Goal: Check status: Check status

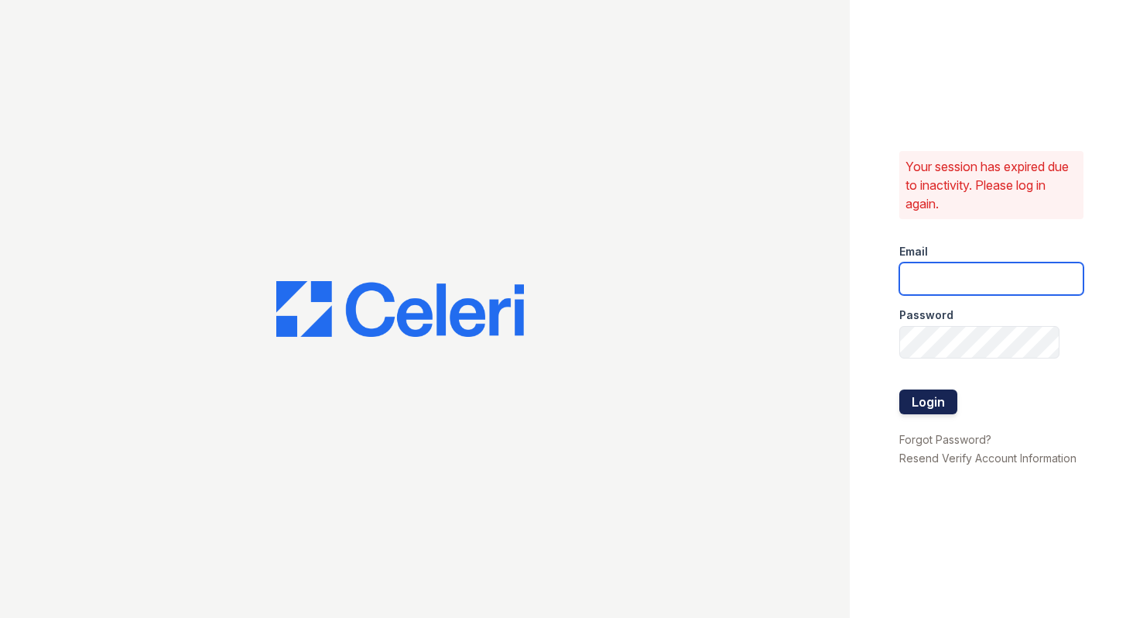
type input "[EMAIL_ADDRESS][DOMAIN_NAME]"
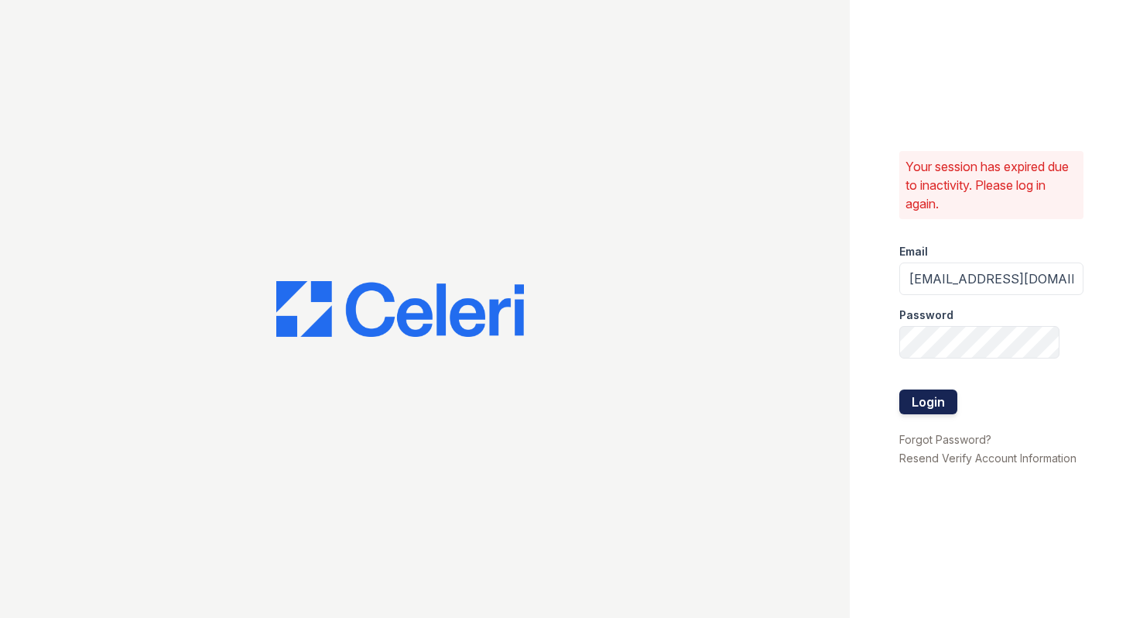
click at [913, 411] on button "Login" at bounding box center [928, 401] width 58 height 25
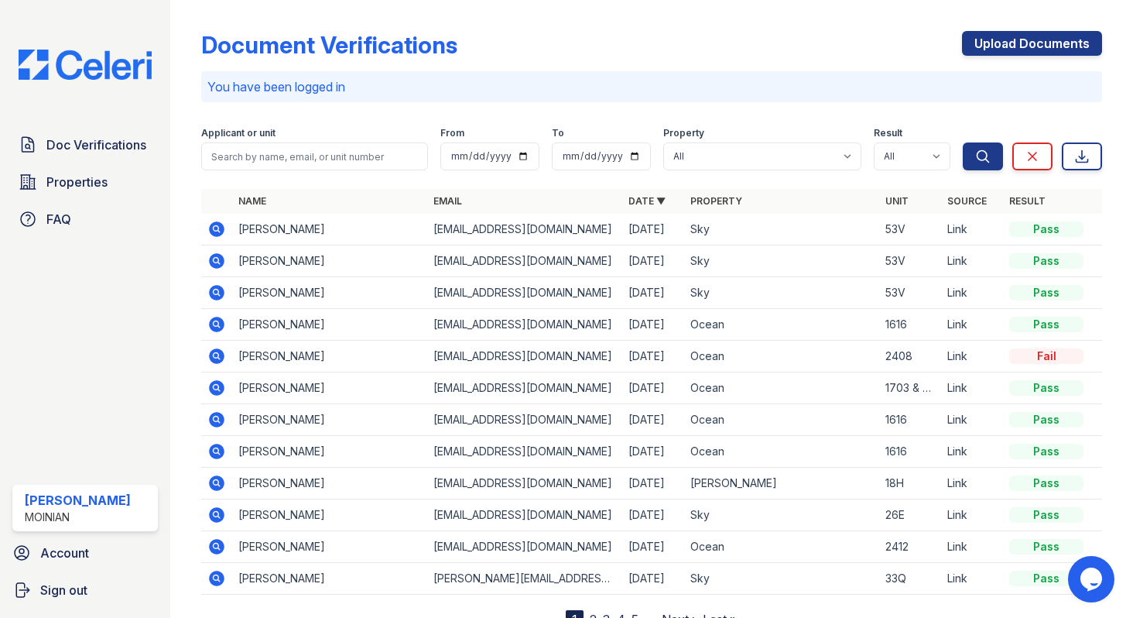
scroll to position [63, 0]
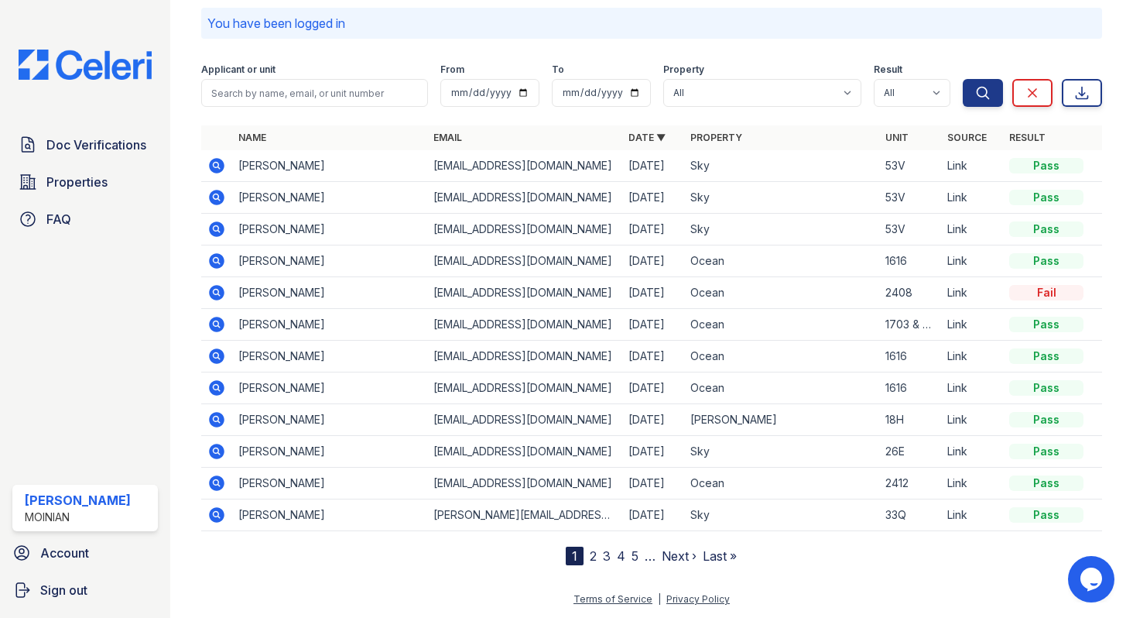
click at [593, 552] on link "2" at bounding box center [593, 555] width 7 height 15
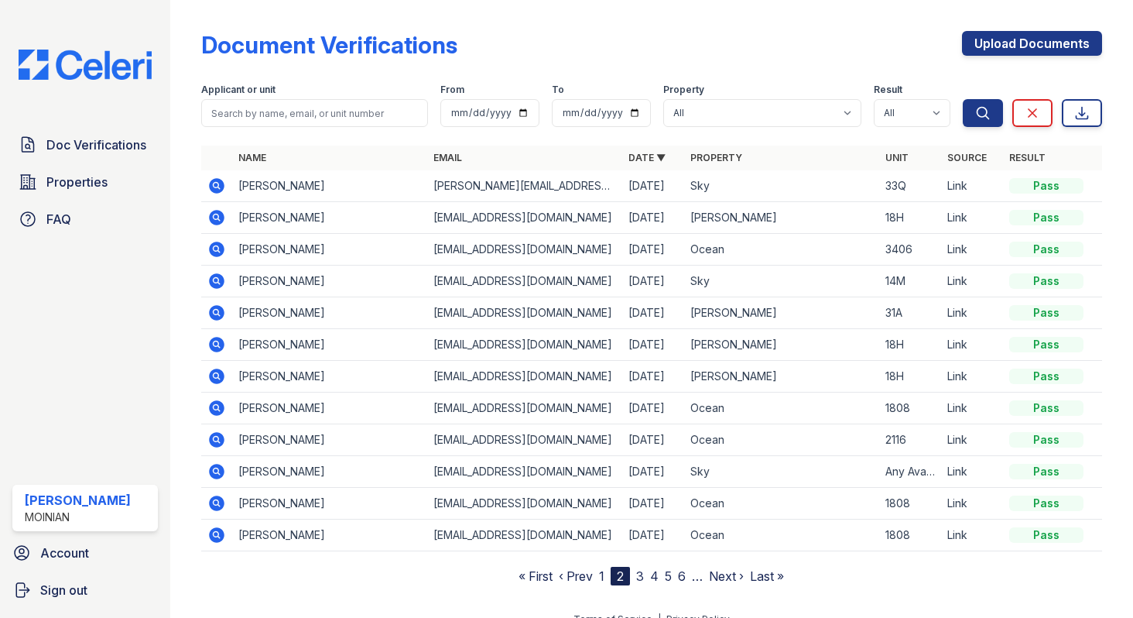
click at [221, 248] on icon at bounding box center [216, 249] width 15 height 15
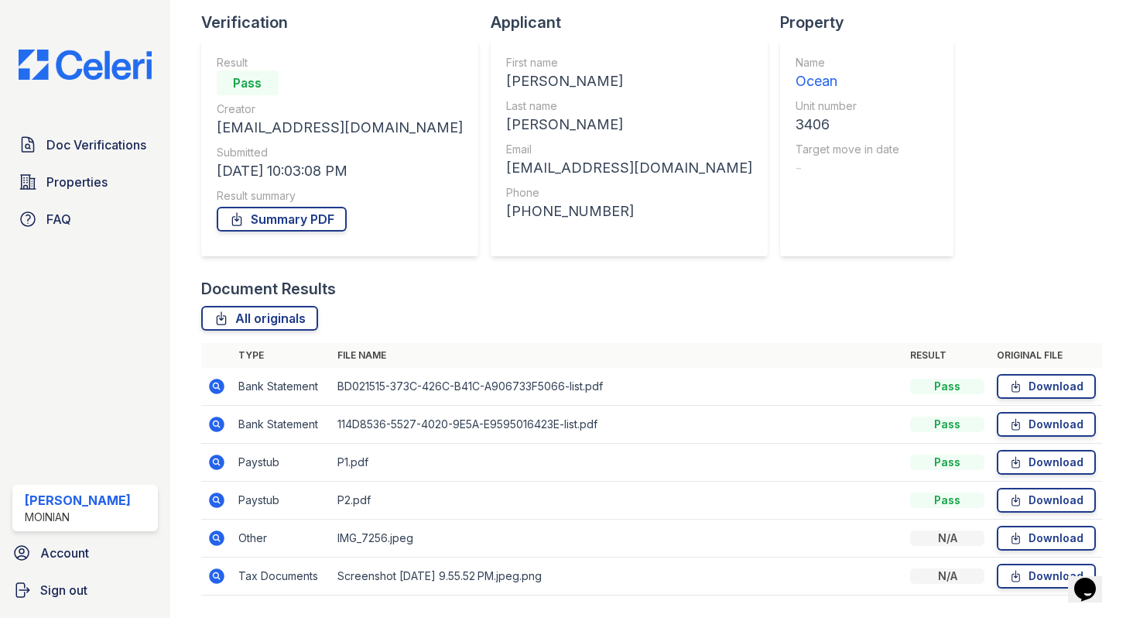
scroll to position [149, 0]
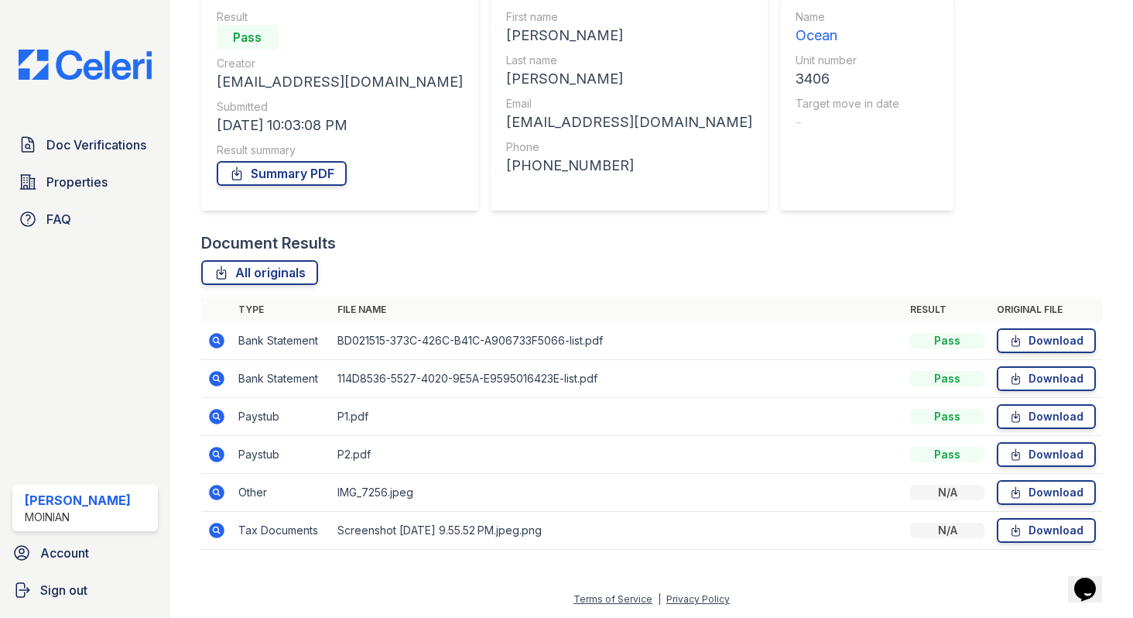
click at [219, 419] on icon at bounding box center [216, 416] width 19 height 19
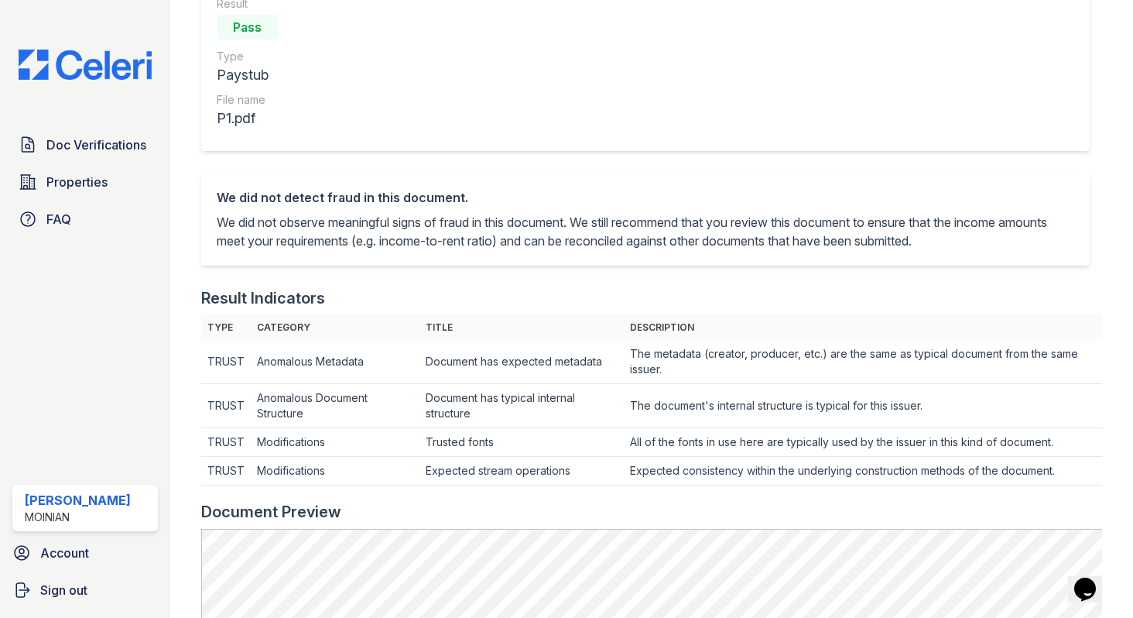
scroll to position [44, 0]
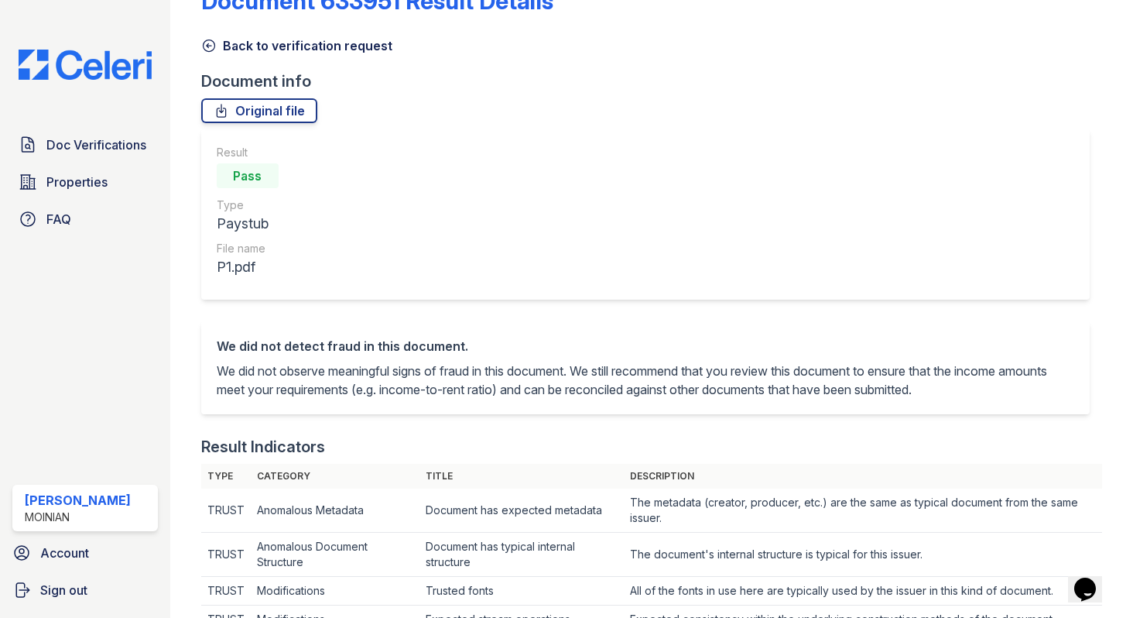
click at [214, 46] on icon at bounding box center [208, 45] width 15 height 15
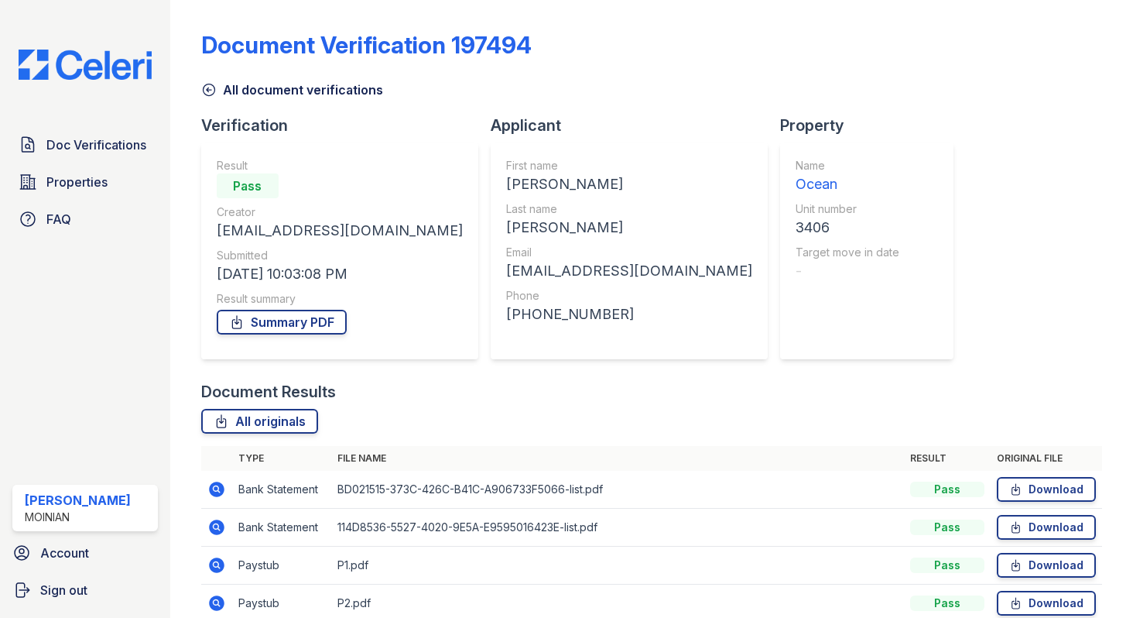
scroll to position [149, 0]
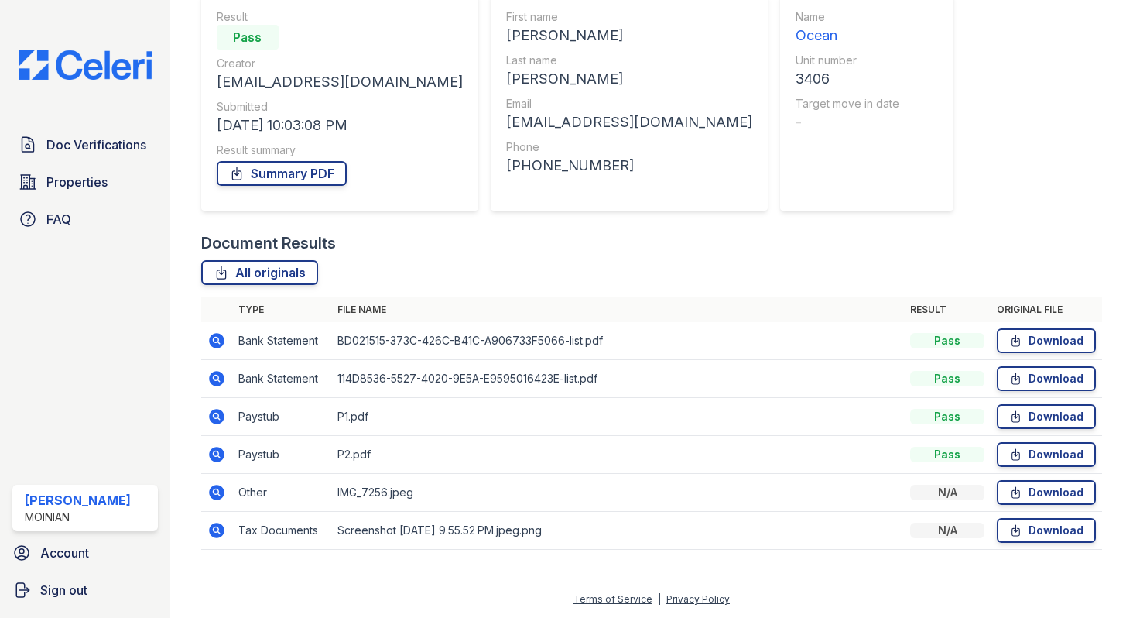
click at [216, 379] on icon at bounding box center [216, 377] width 4 height 4
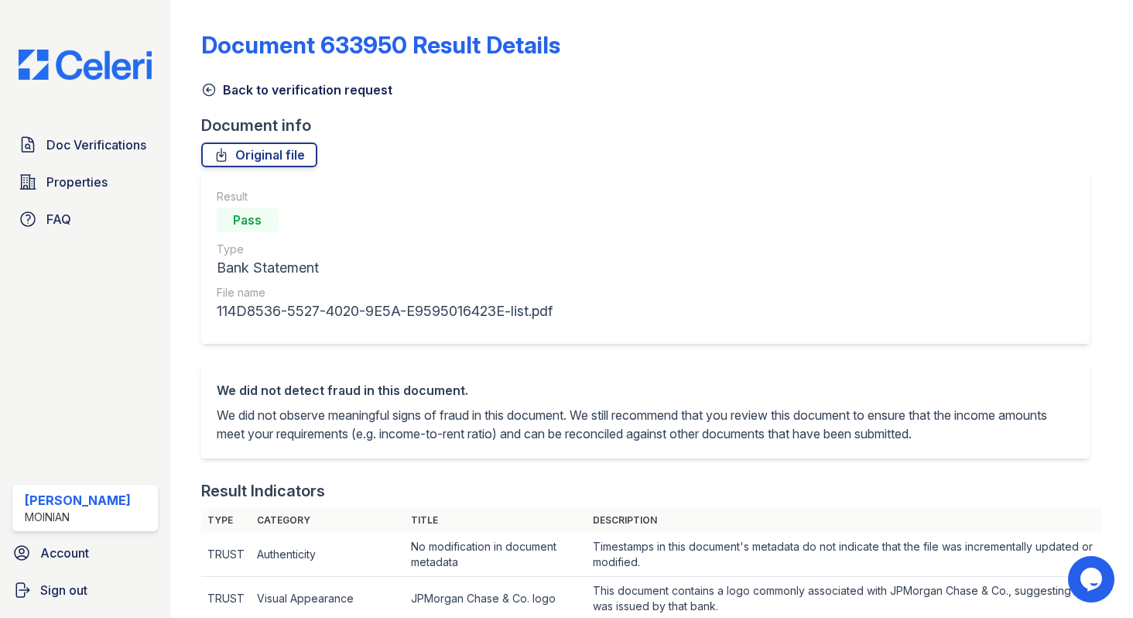
click at [210, 91] on icon at bounding box center [208, 89] width 15 height 15
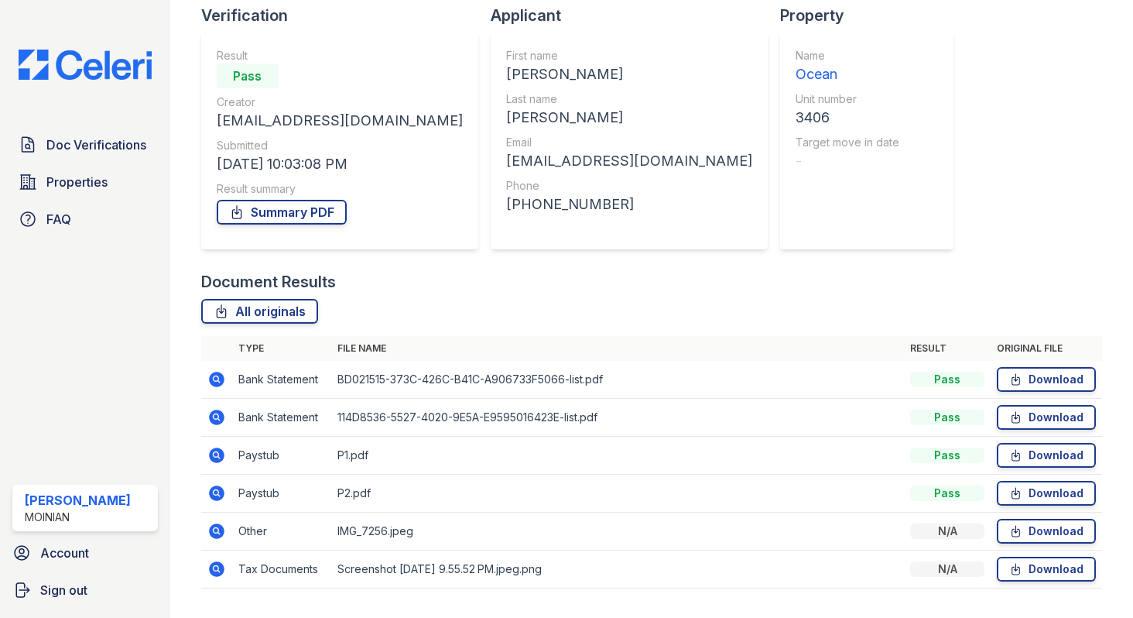
scroll to position [149, 0]
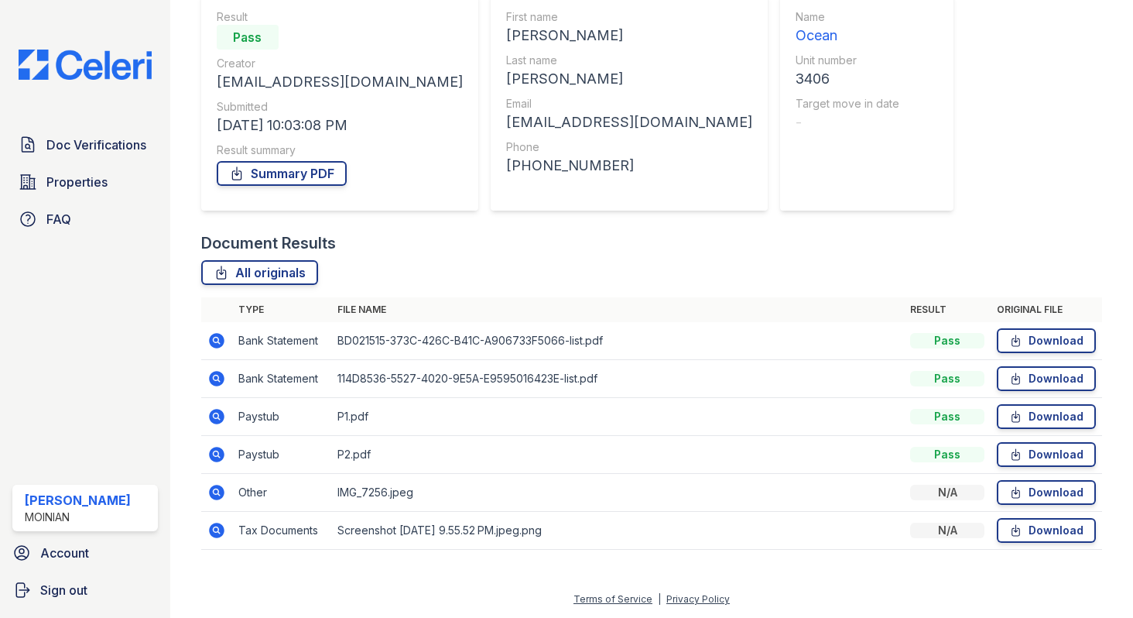
click at [214, 380] on icon at bounding box center [216, 378] width 19 height 19
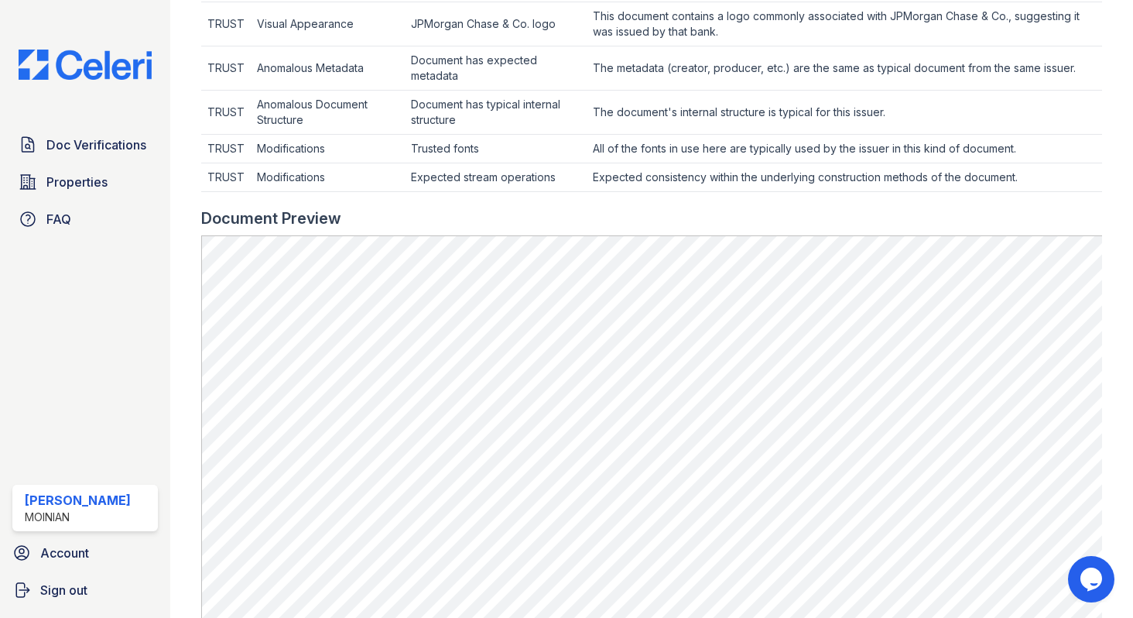
scroll to position [39, 0]
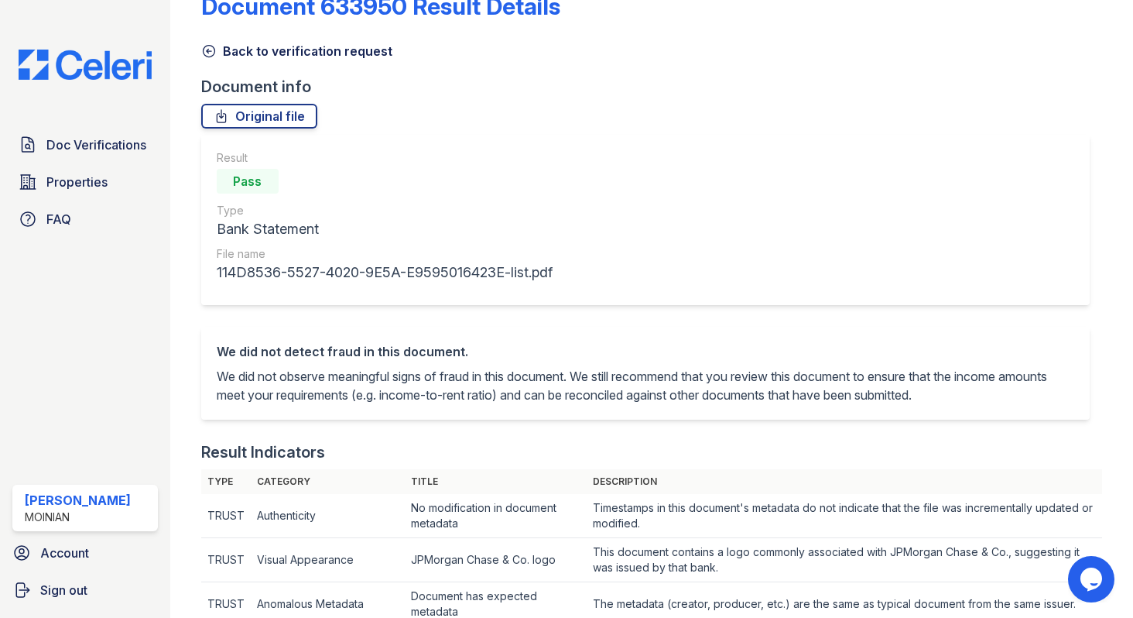
click at [212, 54] on icon at bounding box center [208, 50] width 15 height 15
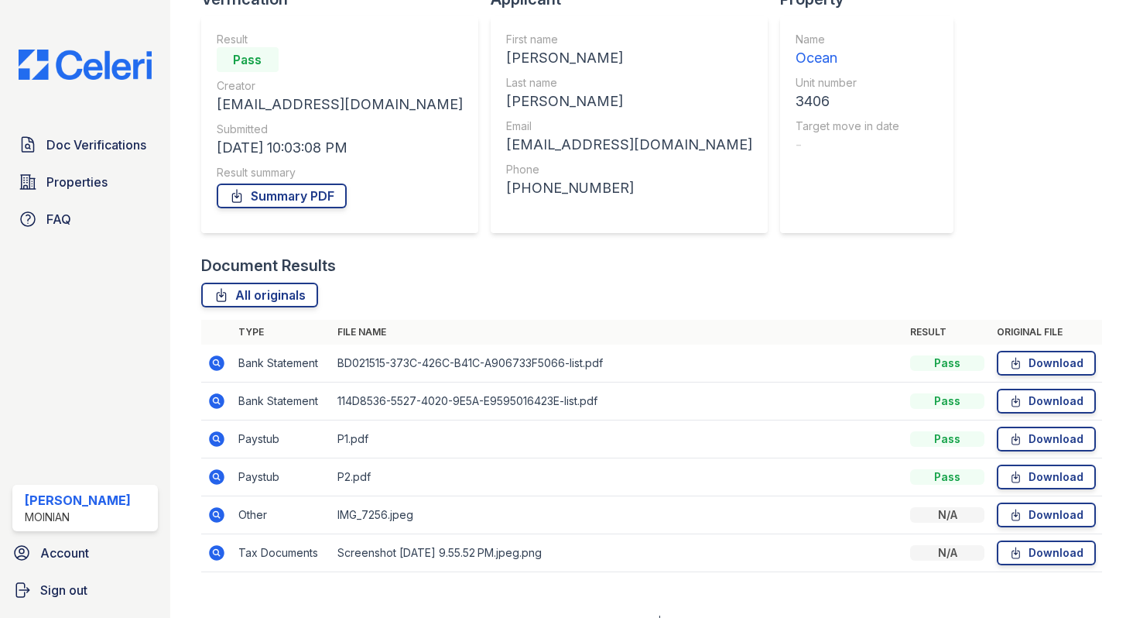
scroll to position [149, 0]
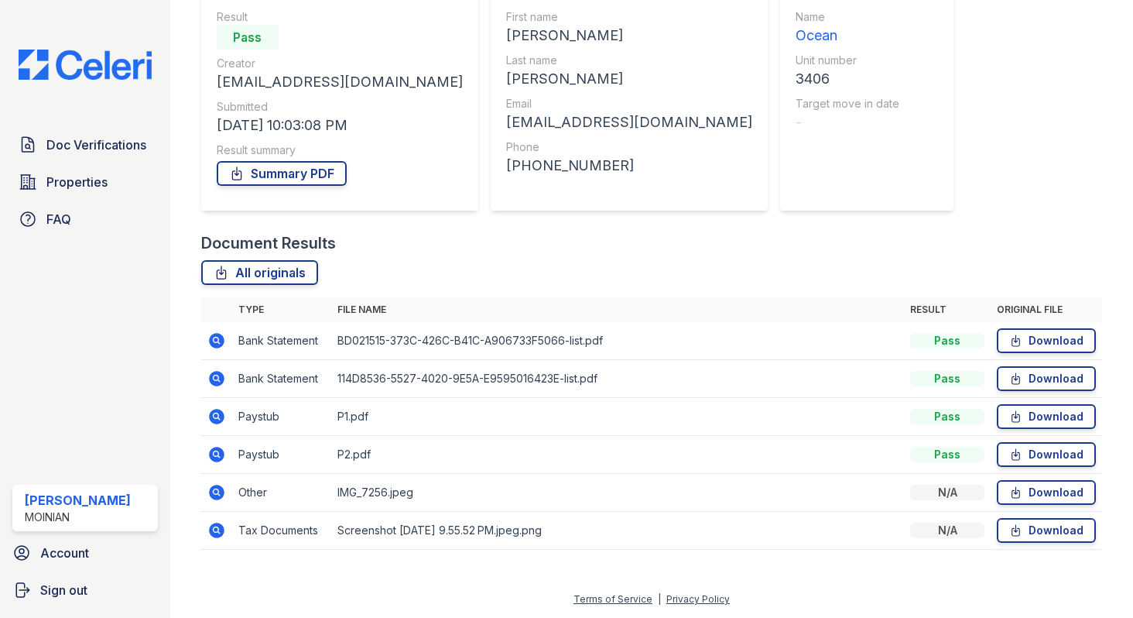
click at [219, 340] on icon at bounding box center [216, 340] width 15 height 15
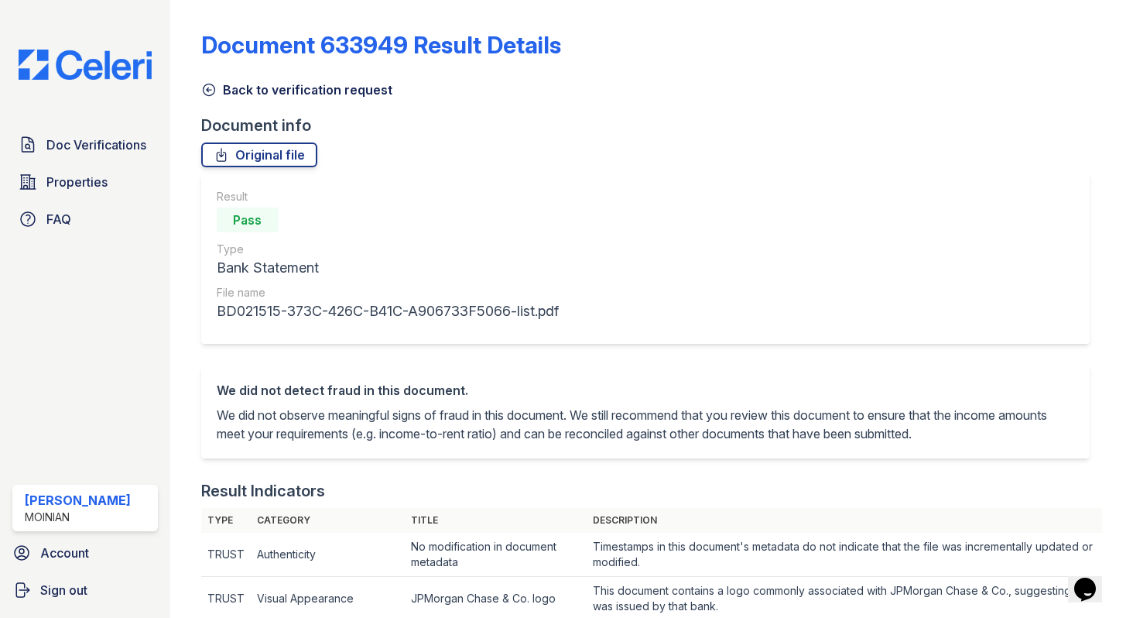
click at [209, 85] on icon at bounding box center [208, 89] width 15 height 15
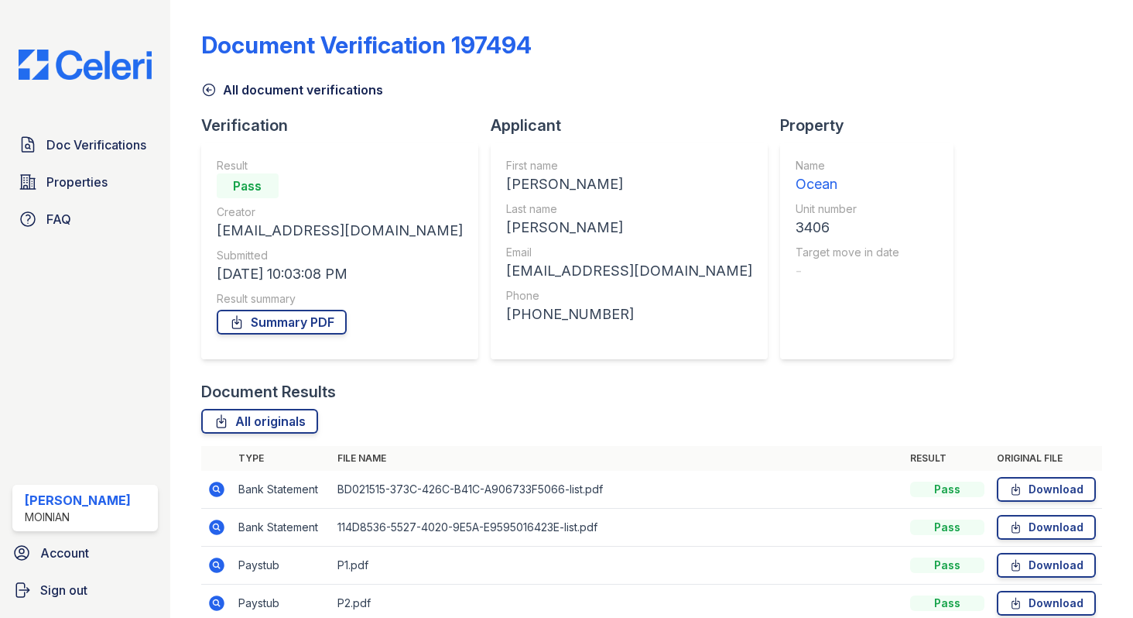
click at [212, 79] on div "All document verifications" at bounding box center [651, 85] width 901 height 28
click at [208, 94] on icon at bounding box center [208, 89] width 15 height 15
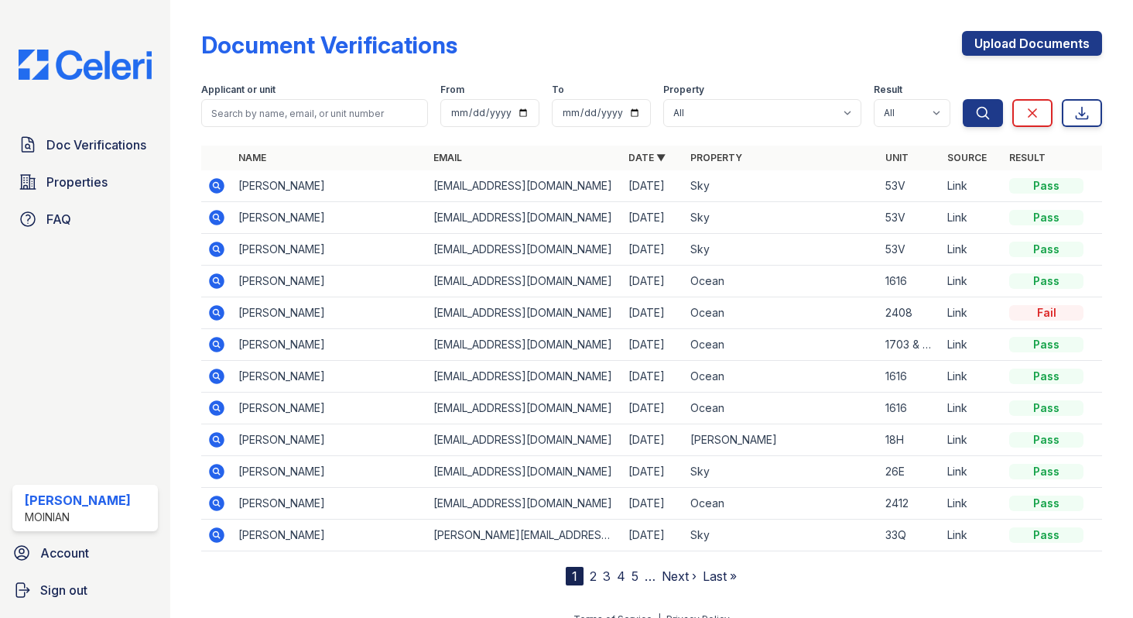
scroll to position [20, 0]
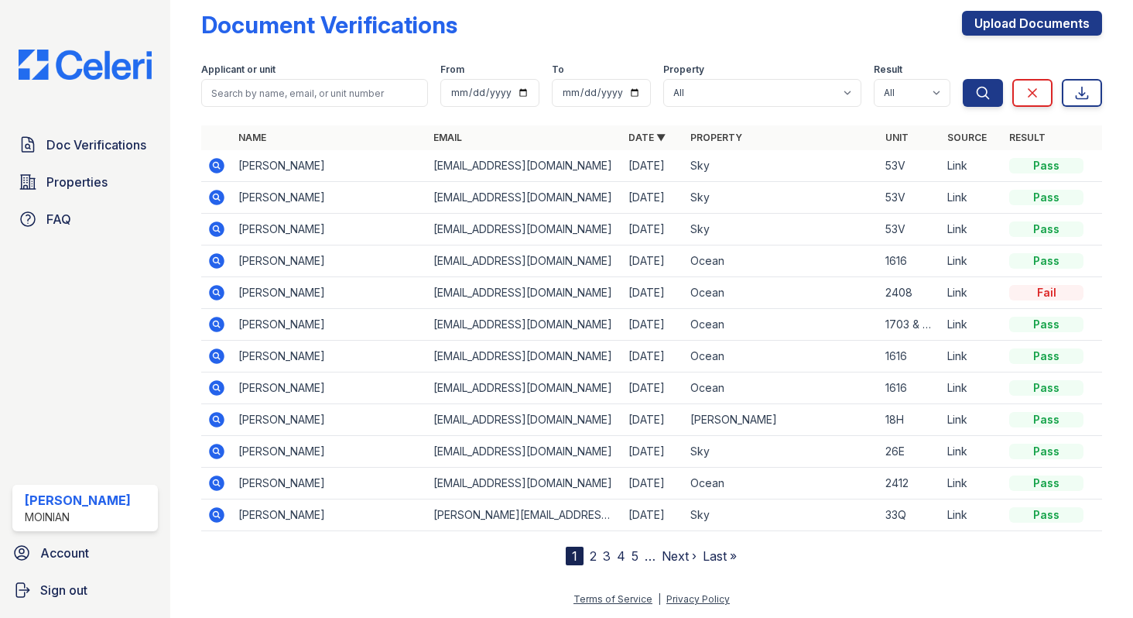
click at [218, 160] on icon at bounding box center [216, 165] width 15 height 15
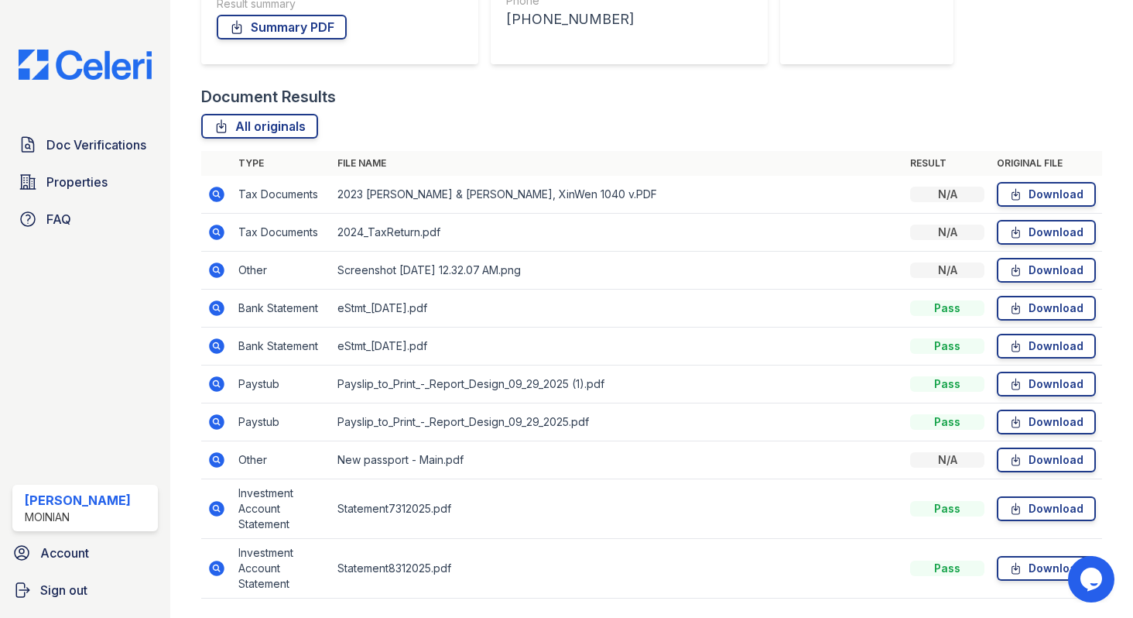
scroll to position [303, 0]
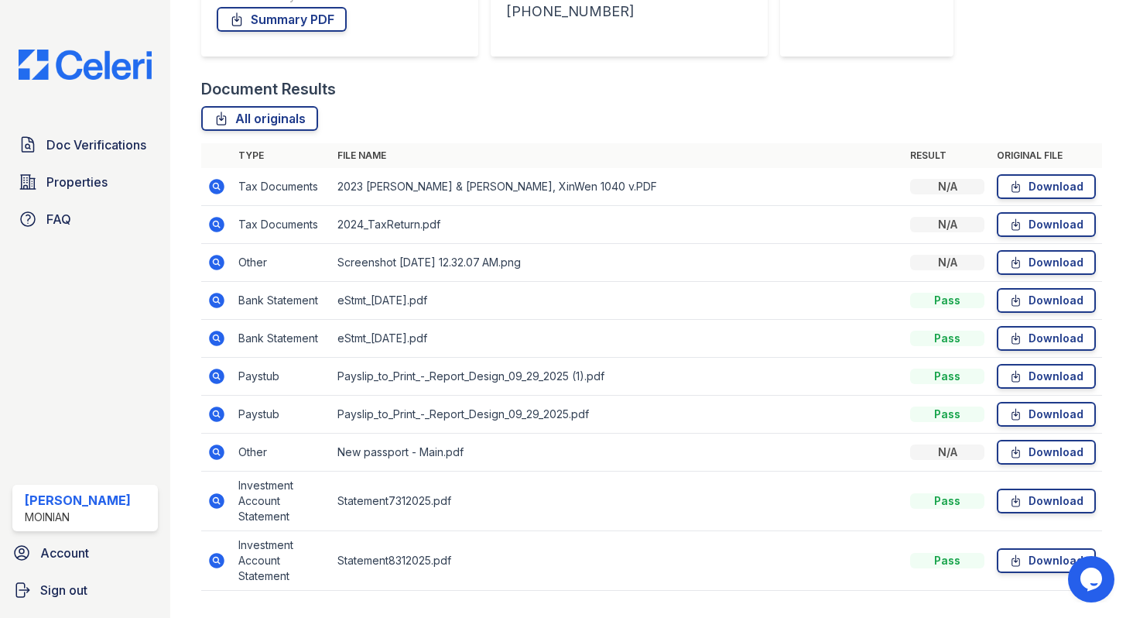
click at [220, 448] on icon at bounding box center [216, 451] width 15 height 15
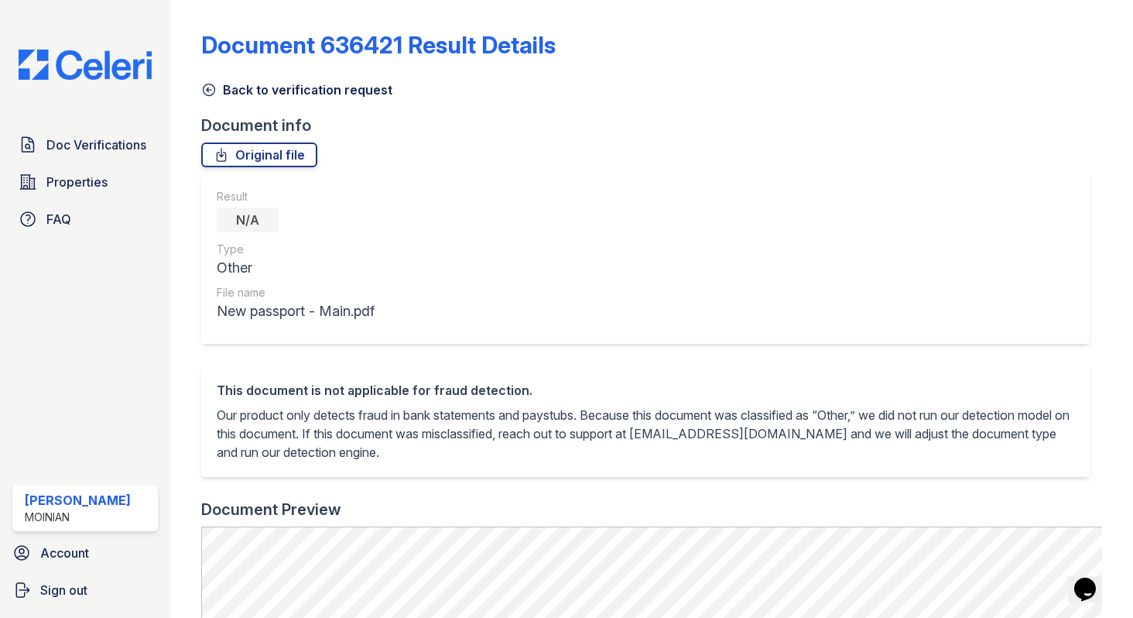
click at [206, 94] on icon at bounding box center [208, 89] width 15 height 15
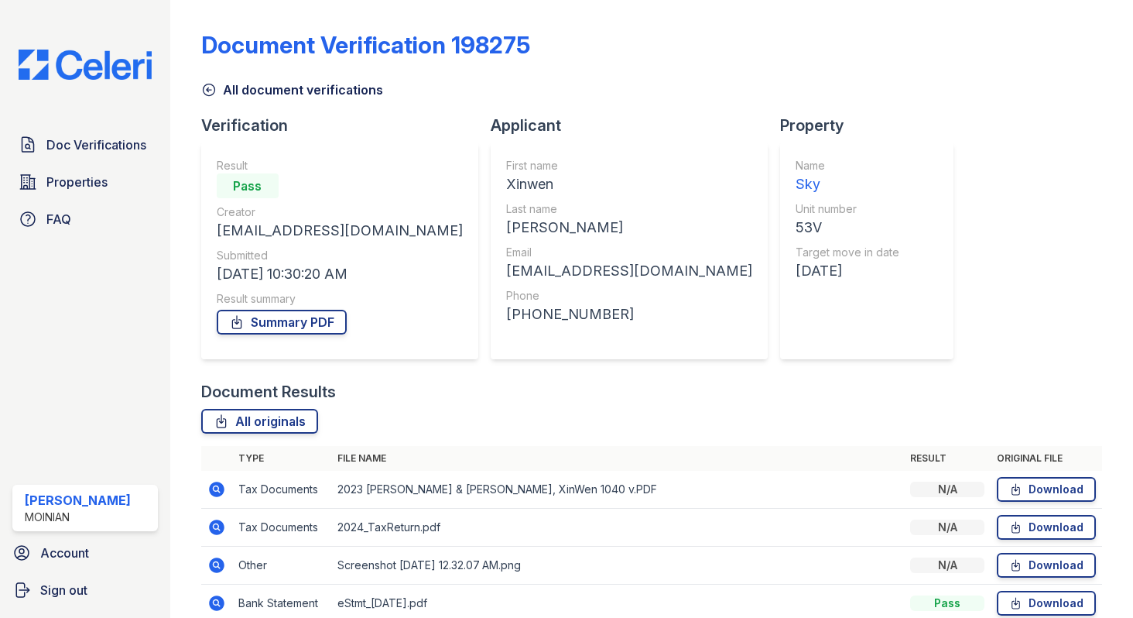
click at [216, 87] on icon at bounding box center [208, 89] width 15 height 15
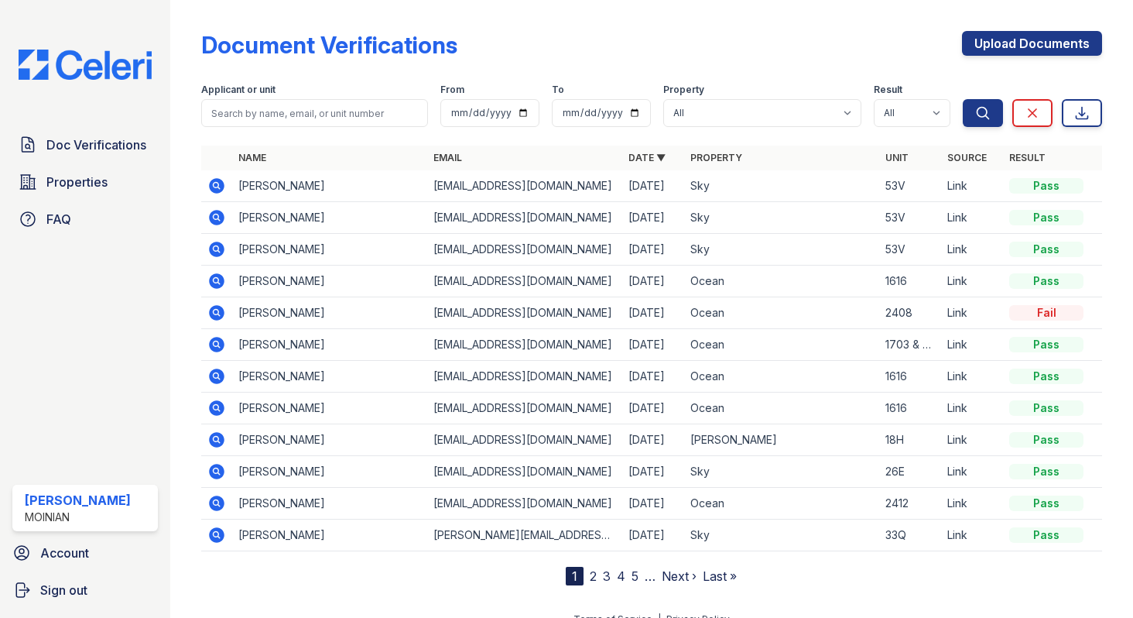
click at [214, 219] on icon at bounding box center [216, 217] width 19 height 19
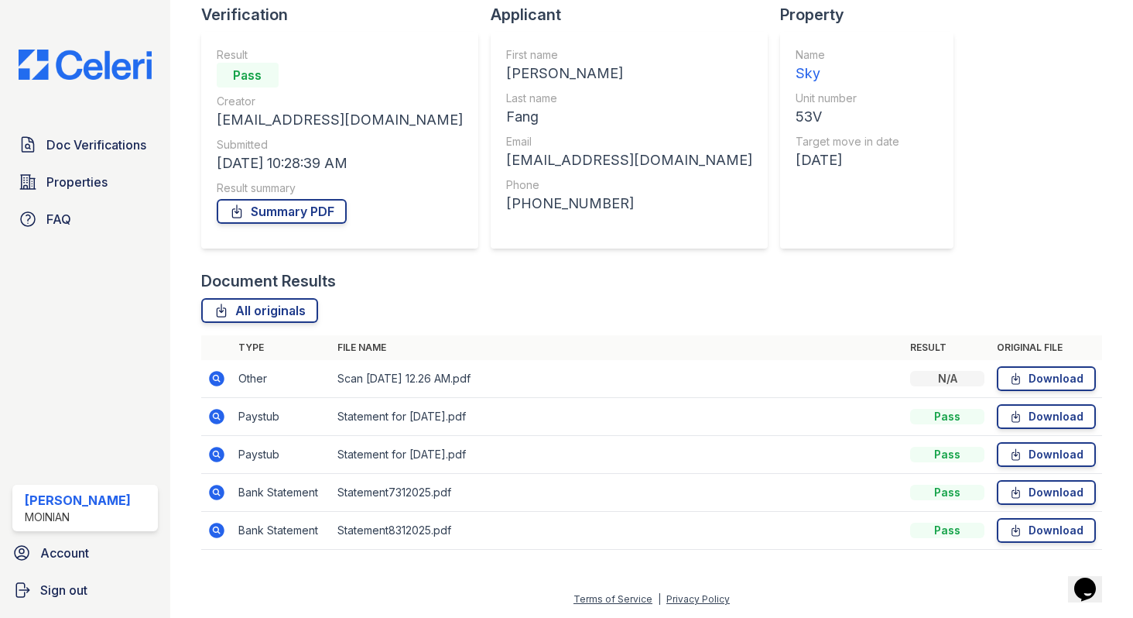
click at [219, 382] on icon at bounding box center [216, 378] width 15 height 15
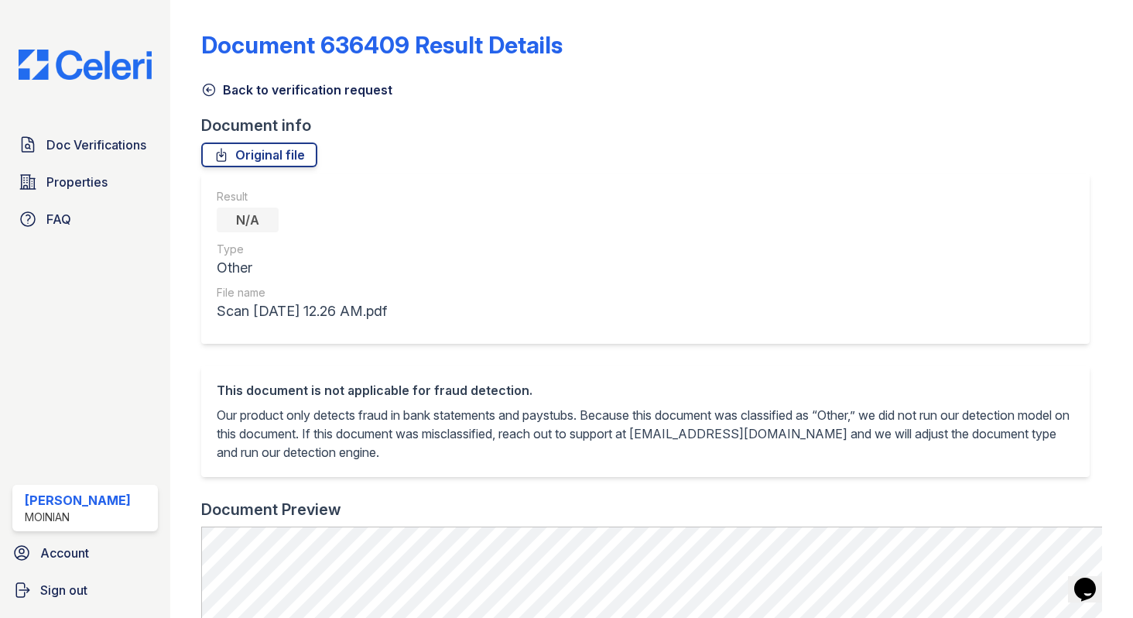
click at [206, 84] on icon at bounding box center [209, 90] width 12 height 12
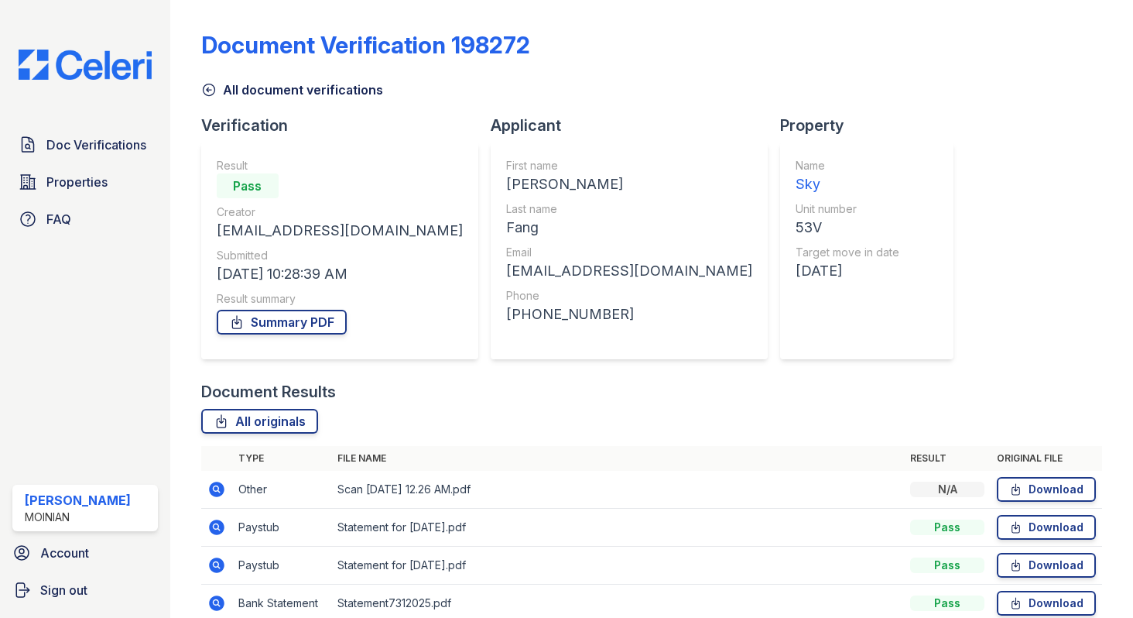
click at [209, 87] on icon at bounding box center [208, 89] width 15 height 15
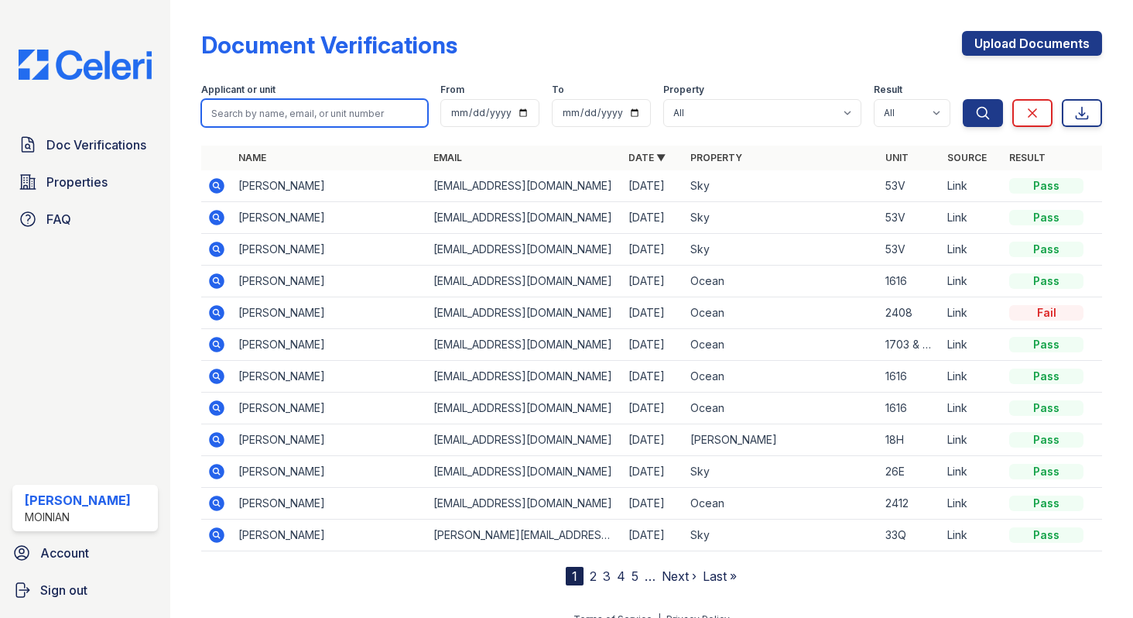
click at [328, 108] on input "search" at bounding box center [314, 113] width 227 height 28
type input "[PERSON_NAME]"
click at [963, 99] on button "Search" at bounding box center [983, 113] width 40 height 28
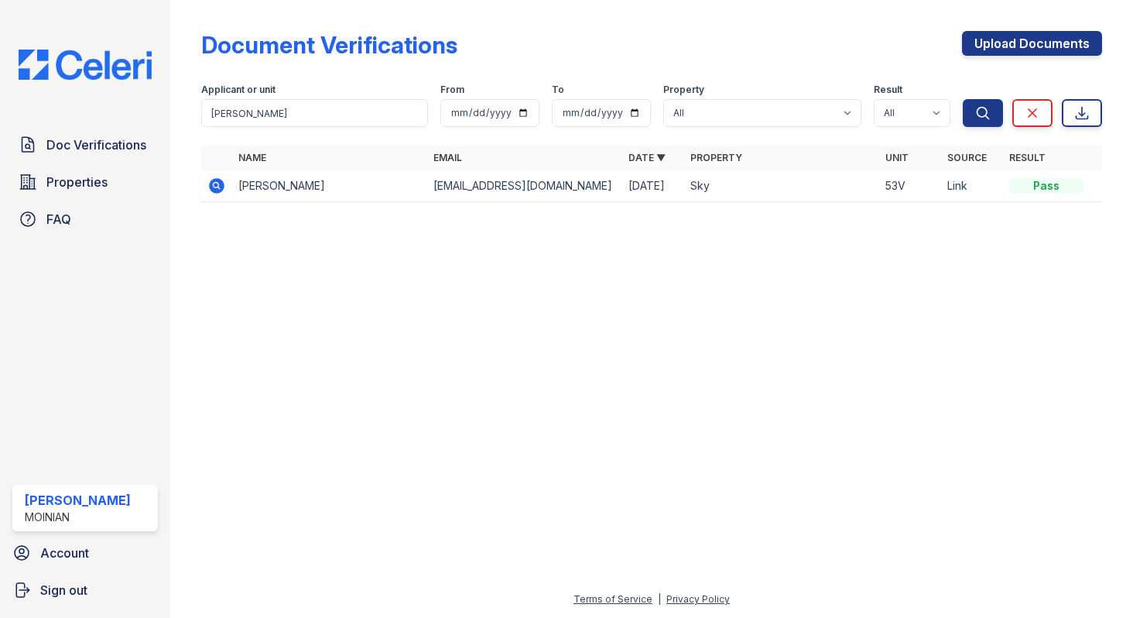
click at [224, 190] on icon at bounding box center [216, 185] width 19 height 19
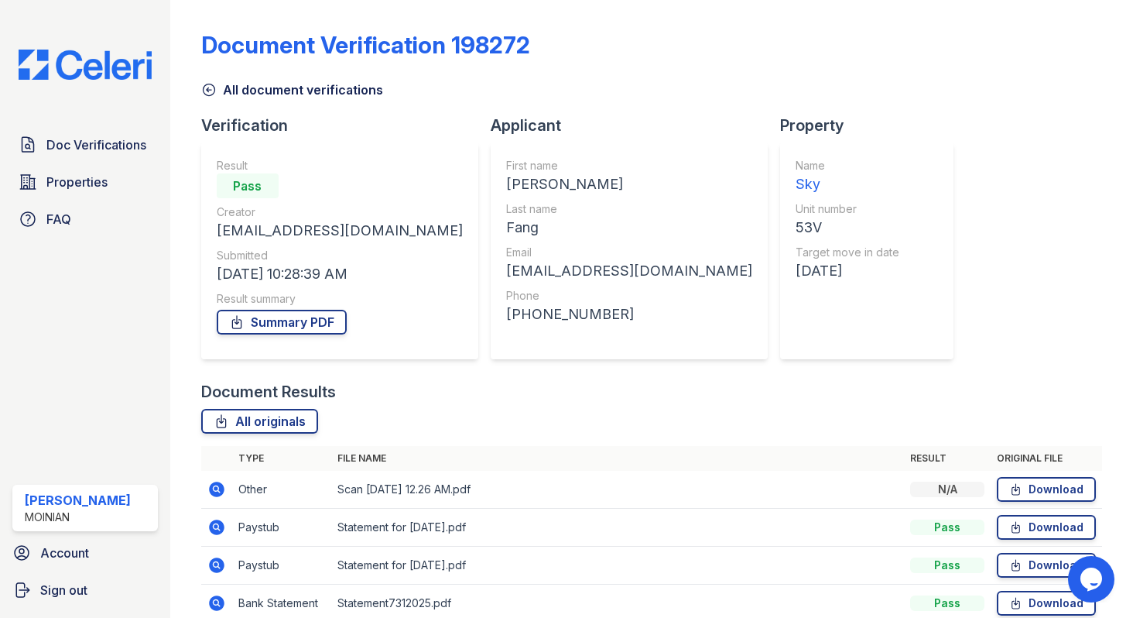
click at [207, 97] on icon at bounding box center [208, 89] width 15 height 15
